Goal: Information Seeking & Learning: Learn about a topic

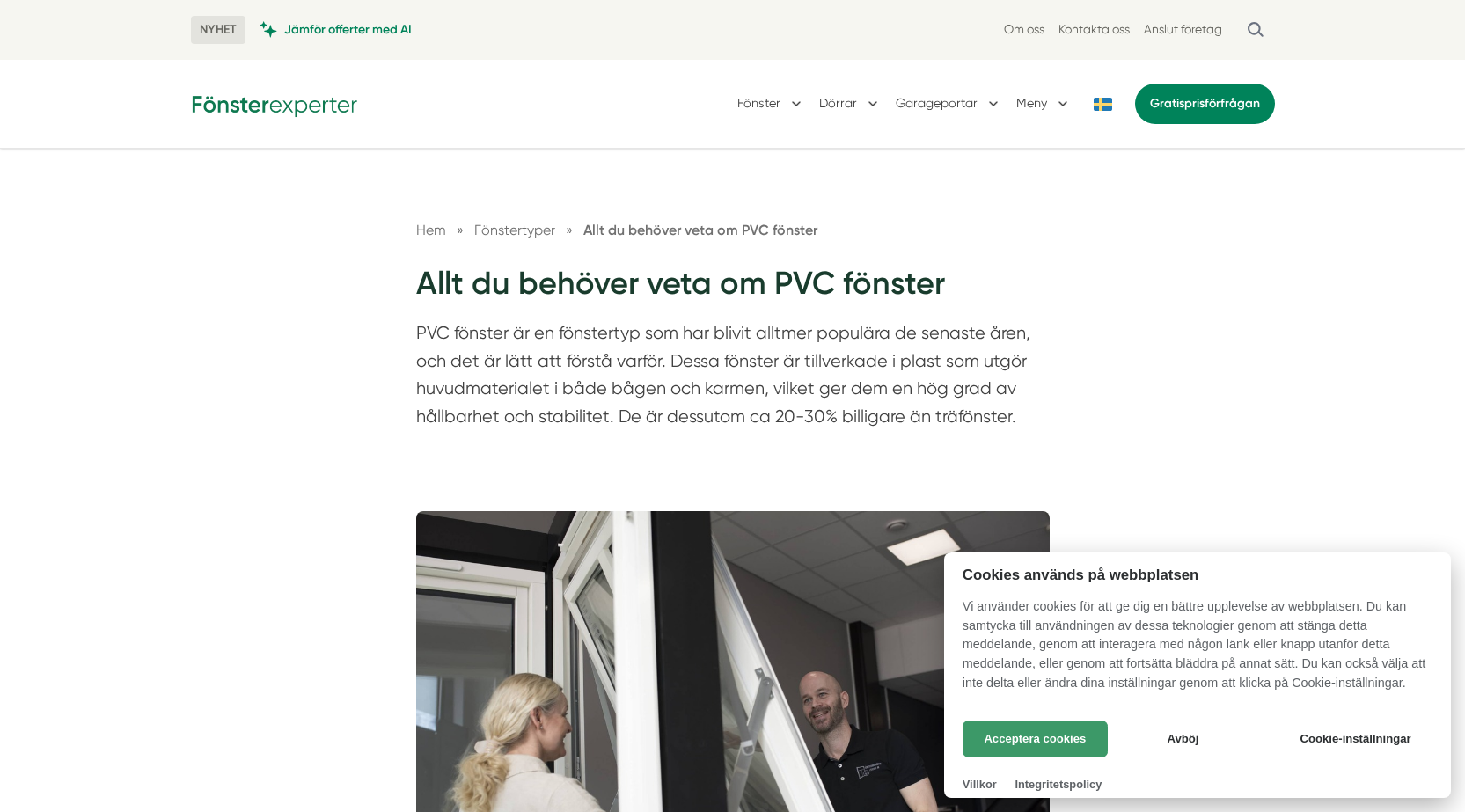
click at [1048, 748] on button "Acceptera cookies" at bounding box center [1035, 738] width 146 height 37
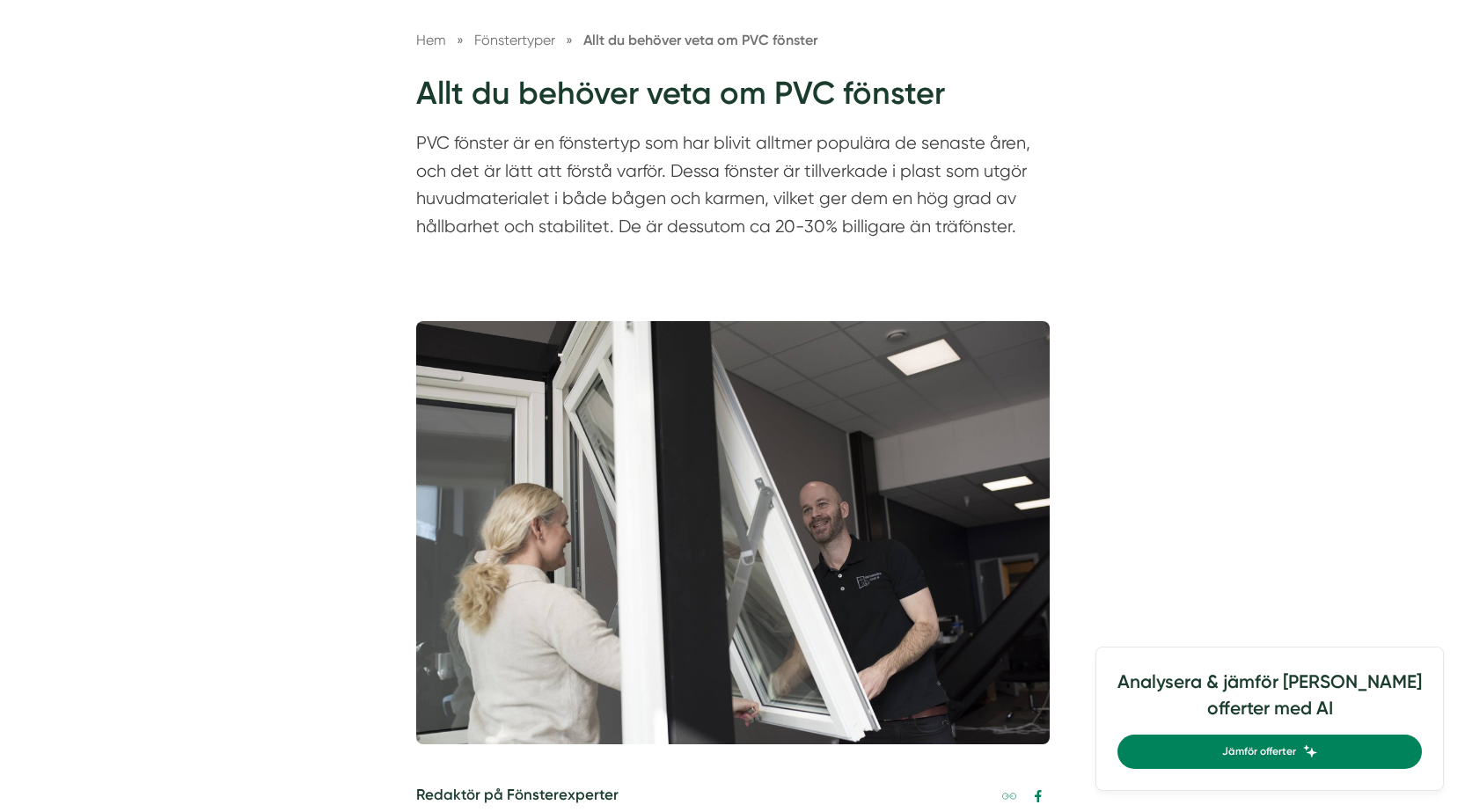
scroll to position [616, 0]
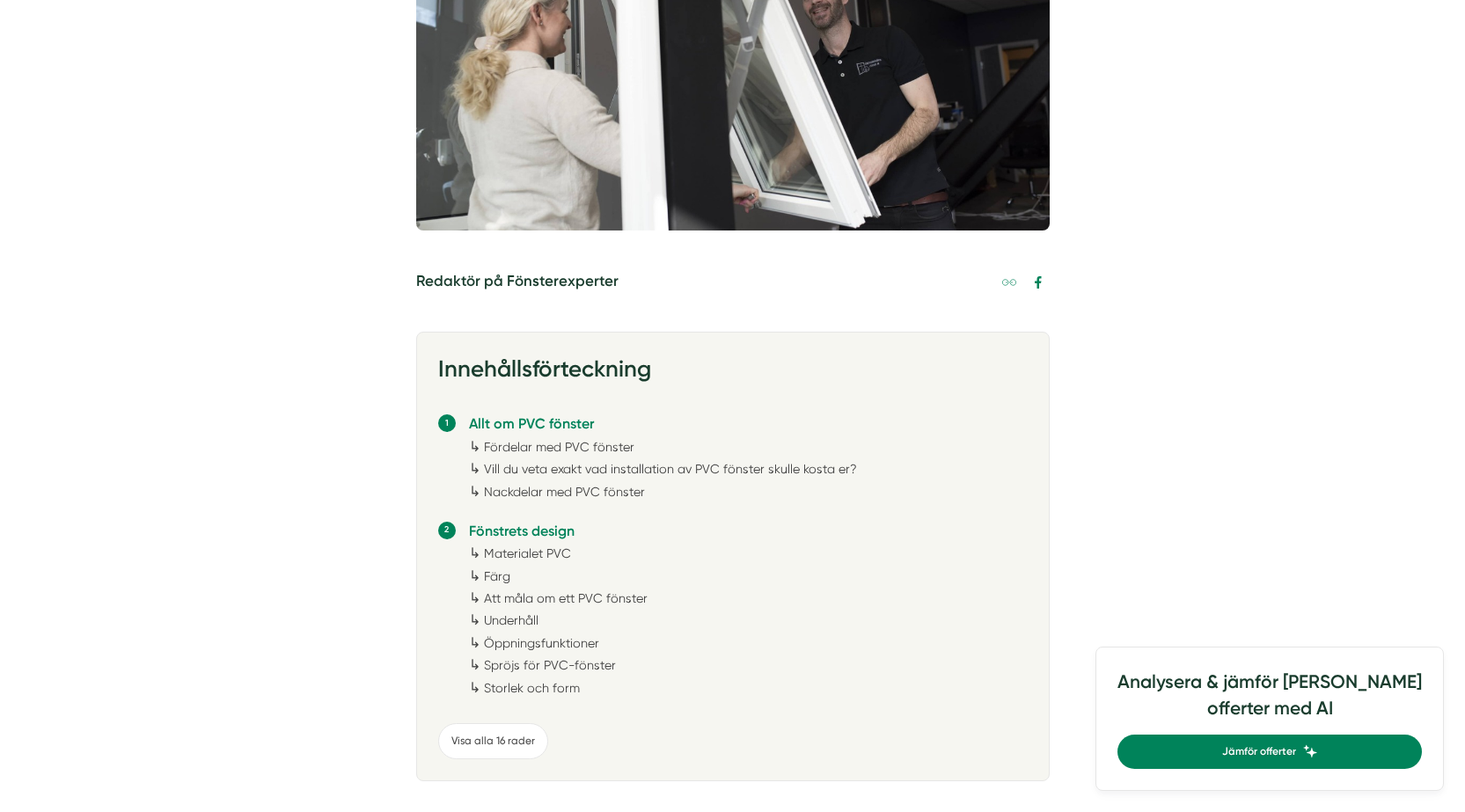
click at [542, 496] on link "Nackdelar med PVC fönster" at bounding box center [565, 491] width 161 height 14
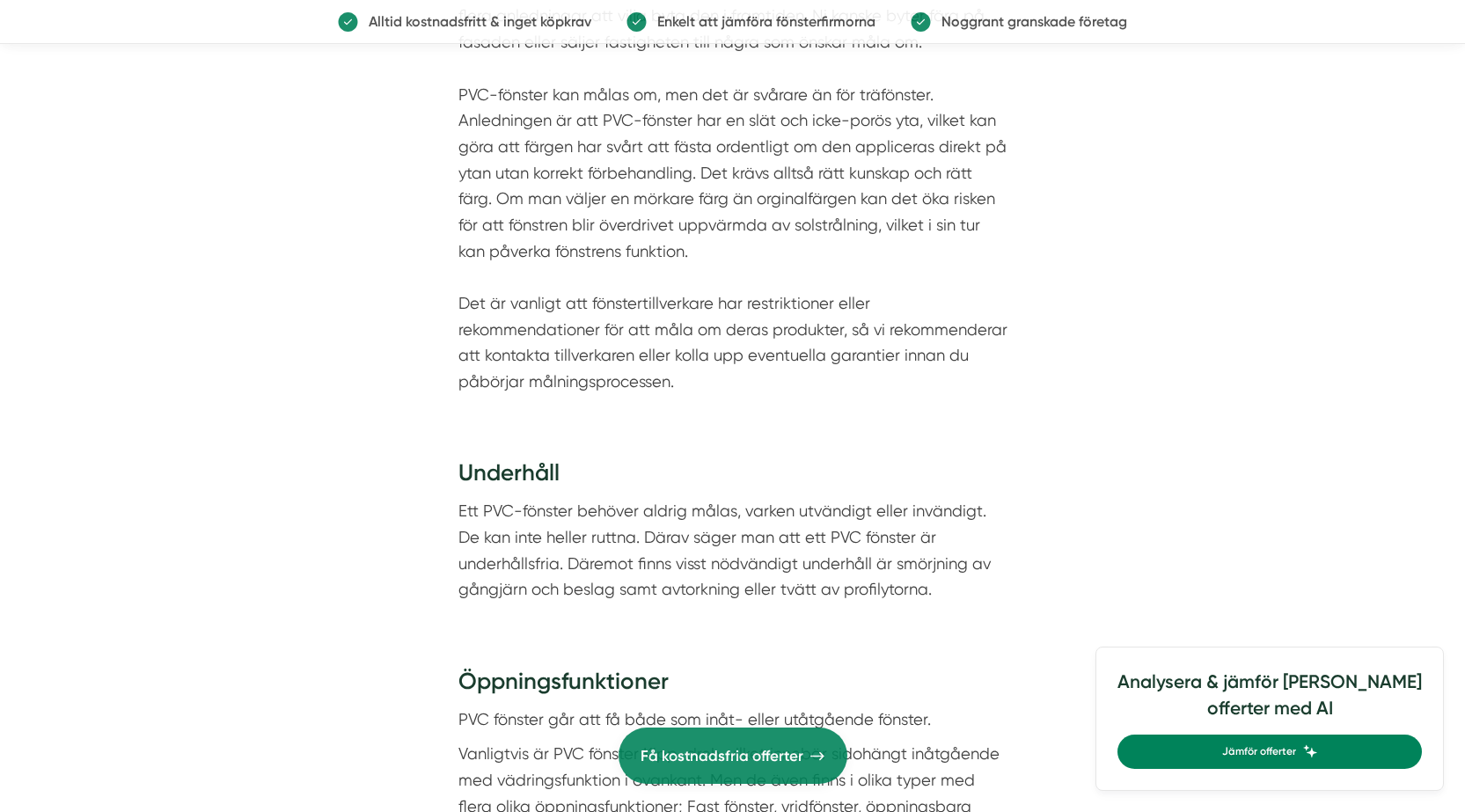
scroll to position [4324, 0]
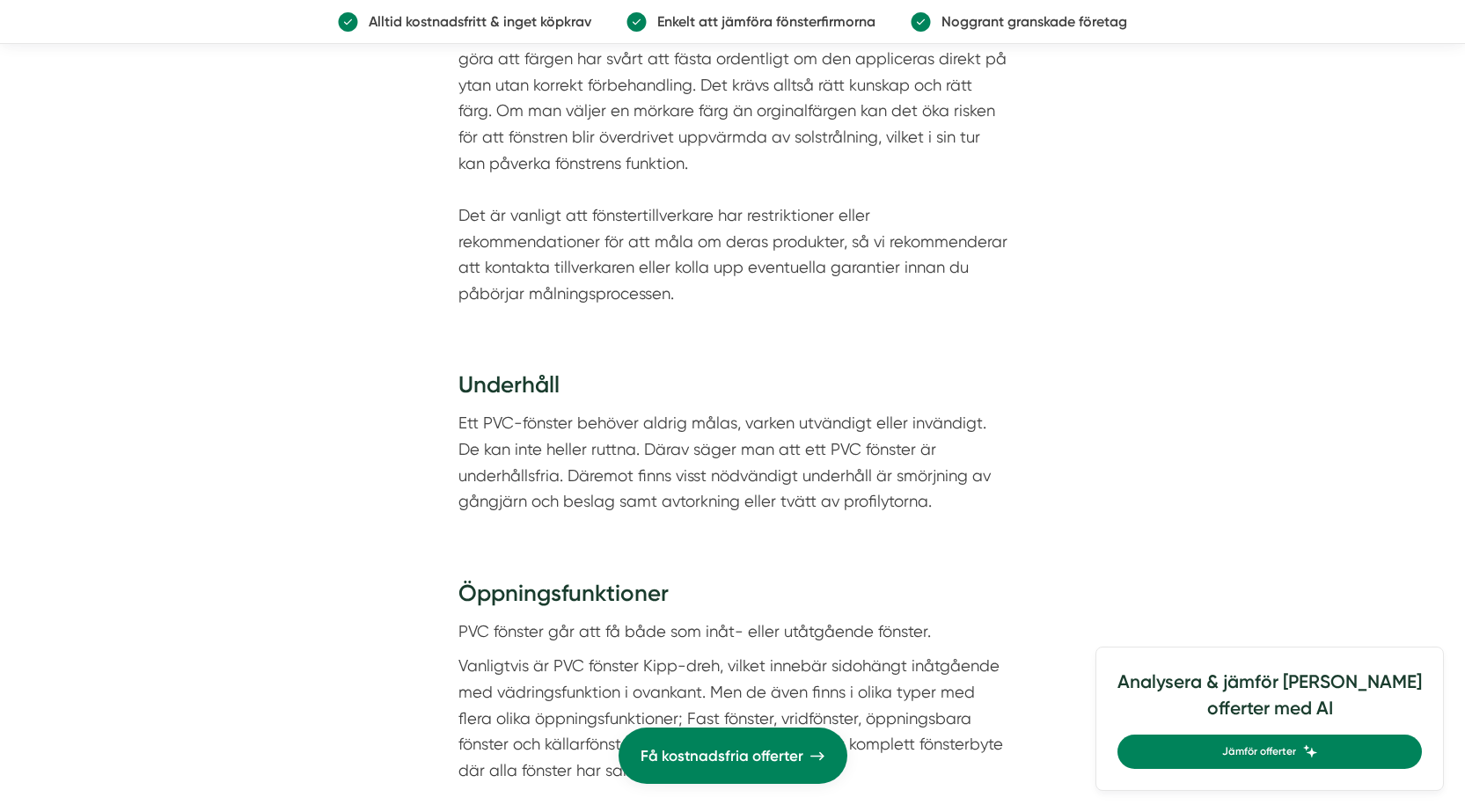
click at [1018, 413] on div "Underhåll Ett PVC-fönster behöver aldrig målas, varken utvändigt eller invändig…" at bounding box center [733, 447] width 634 height 207
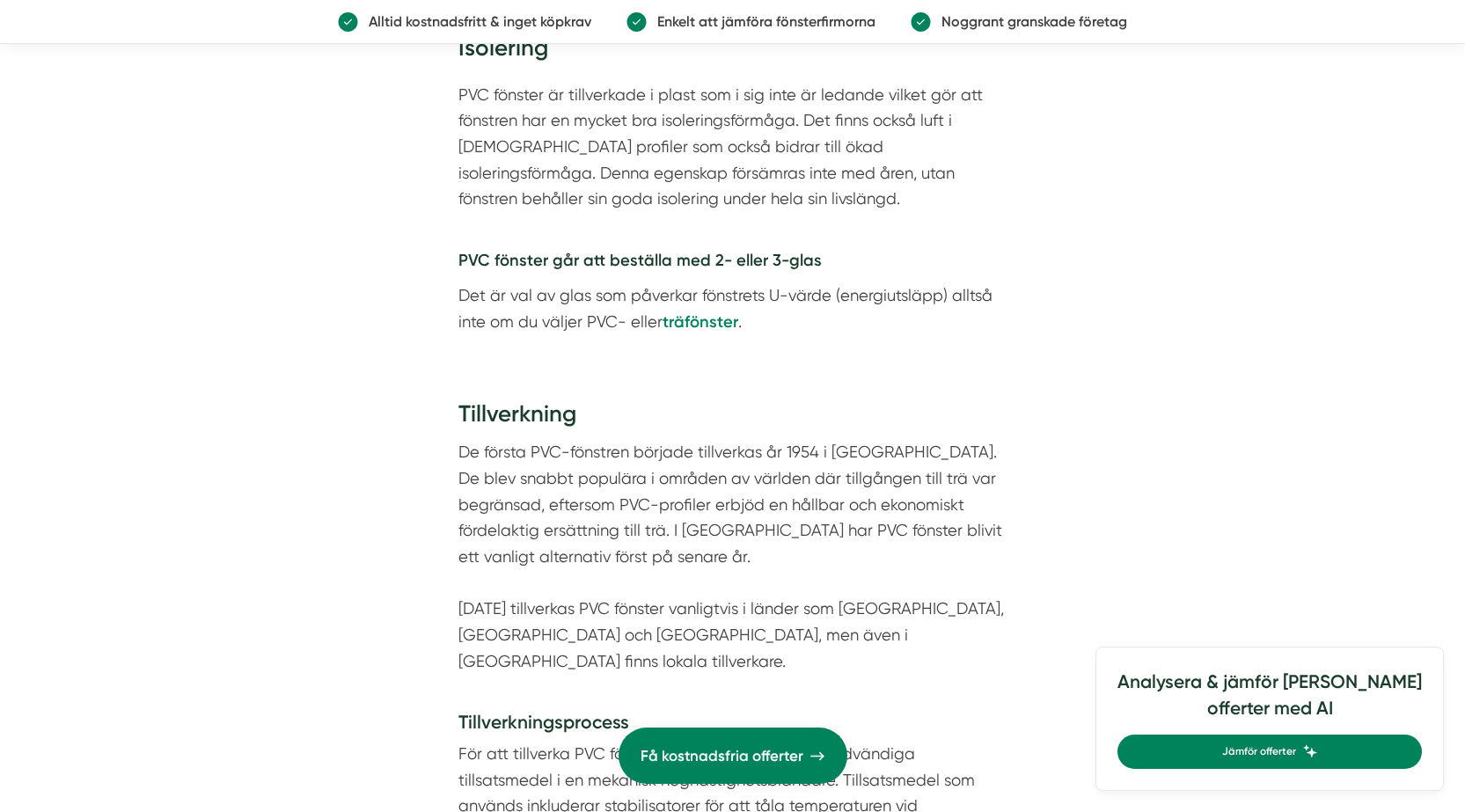
scroll to position [7051, 0]
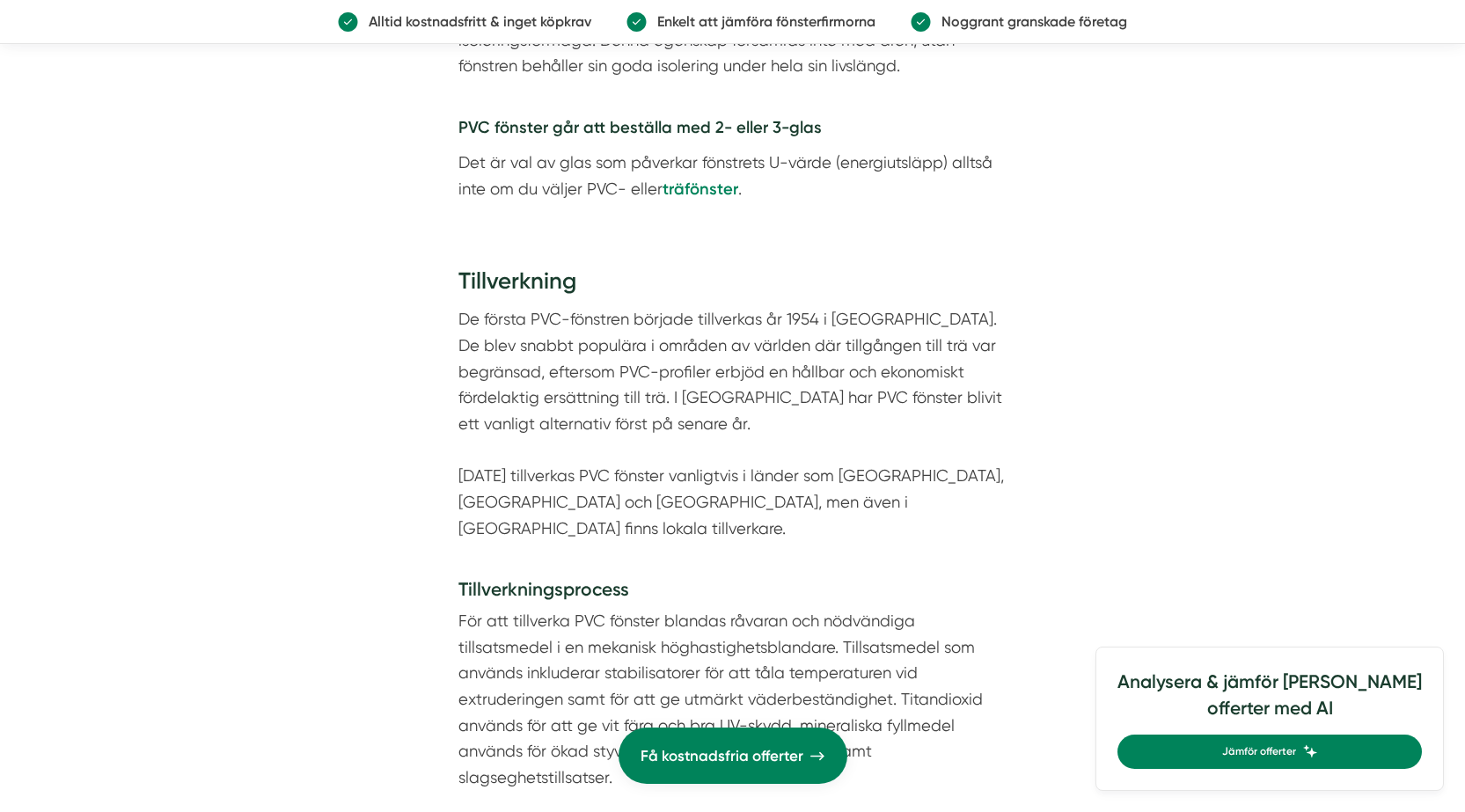
click at [718, 189] on strong "träfönster" at bounding box center [701, 188] width 76 height 19
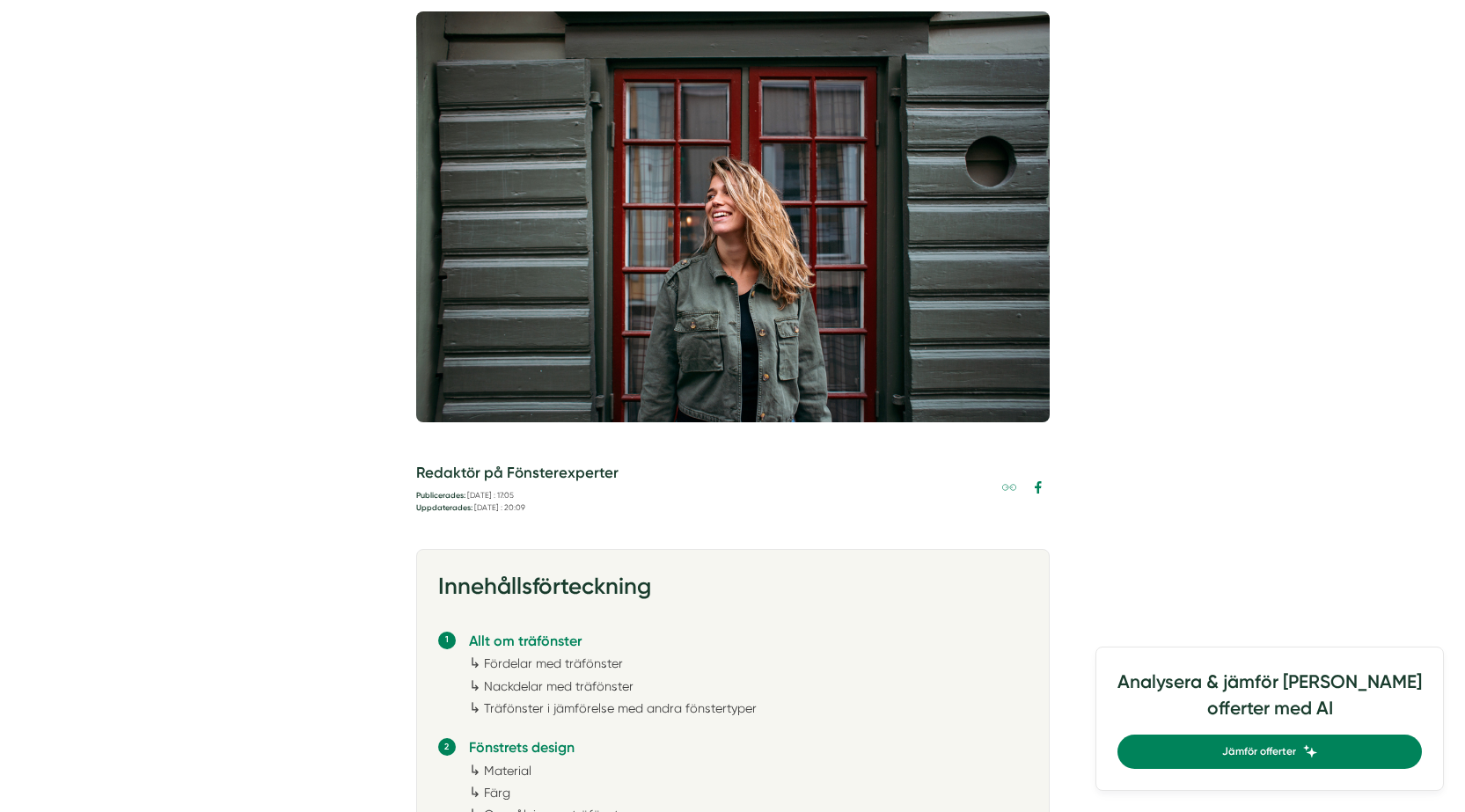
scroll to position [791, 0]
